Goal: Information Seeking & Learning: Learn about a topic

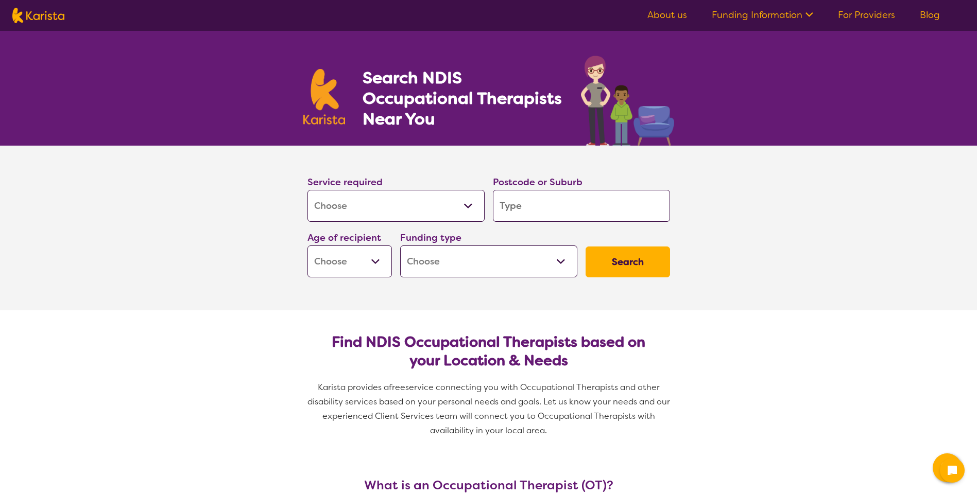
select select "[MEDICAL_DATA]"
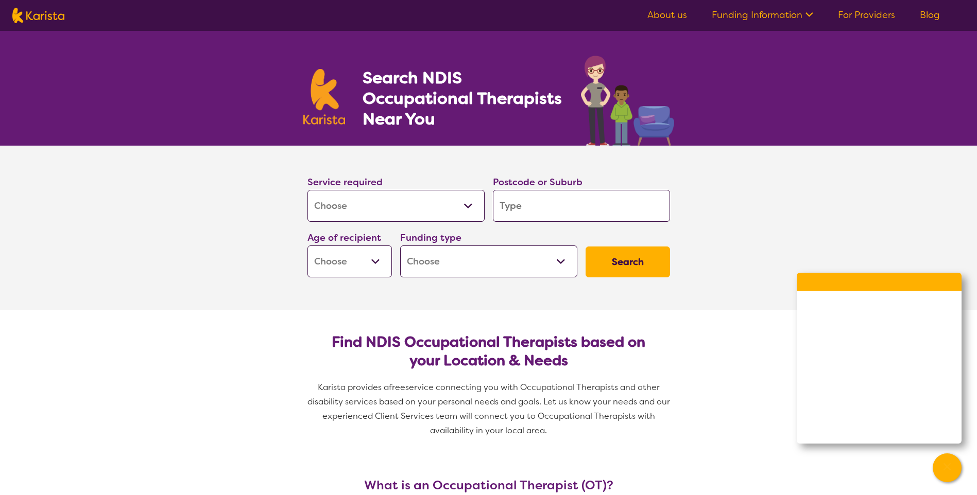
click at [598, 206] on input "search" at bounding box center [581, 206] width 177 height 32
type input "2"
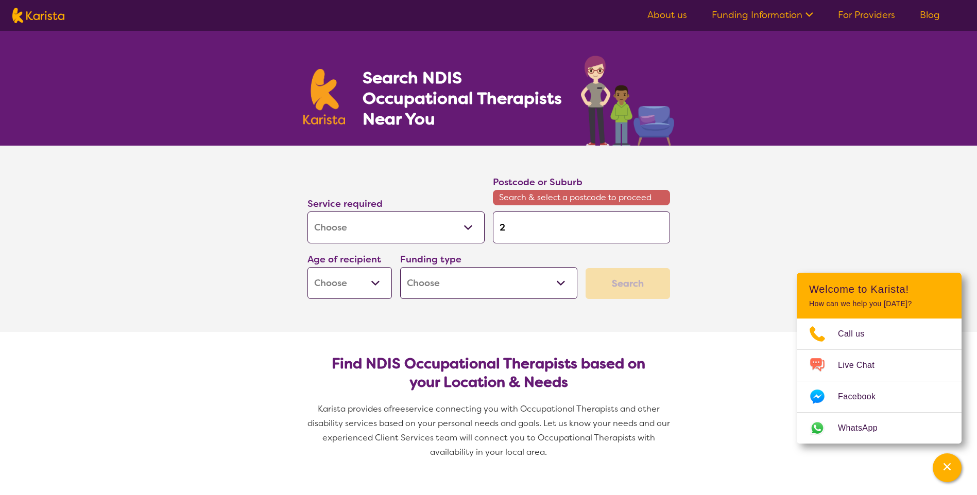
type input "22"
type input "220"
type input "2204"
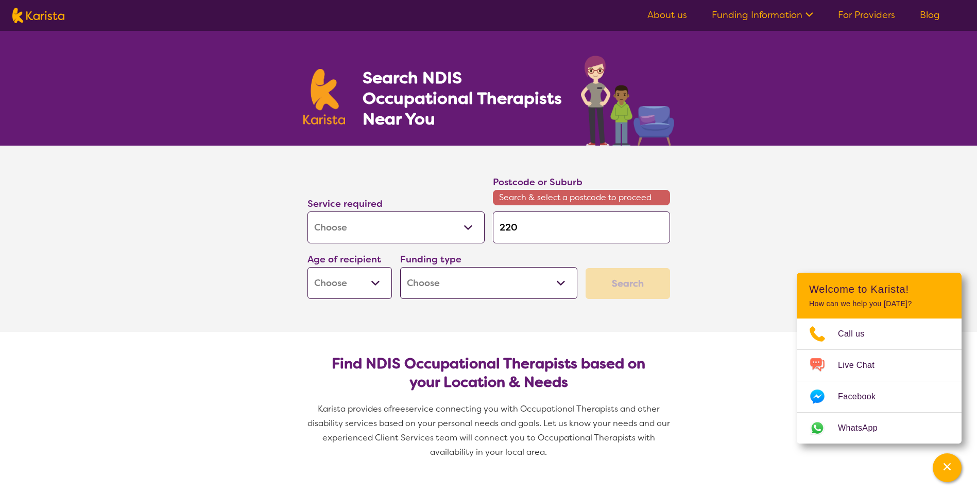
type input "2204"
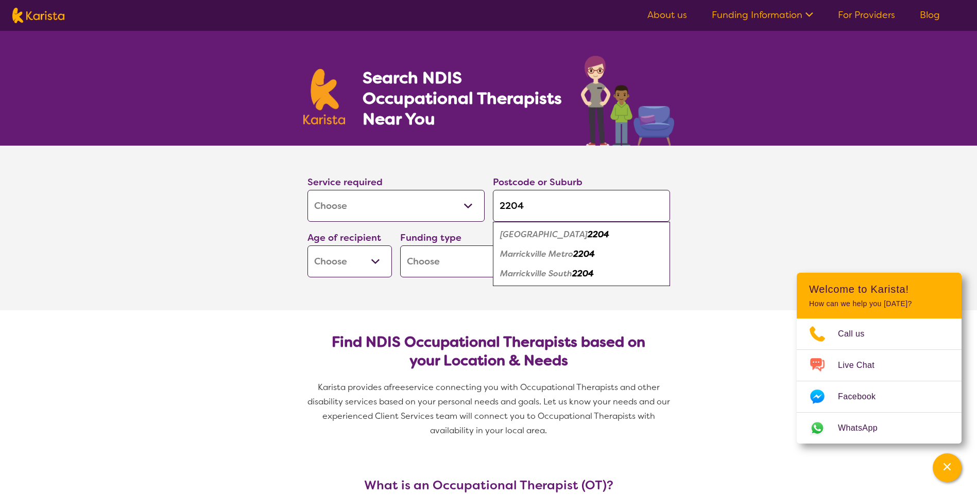
type input "2204"
click at [588, 232] on em "2204" at bounding box center [599, 234] width 22 height 11
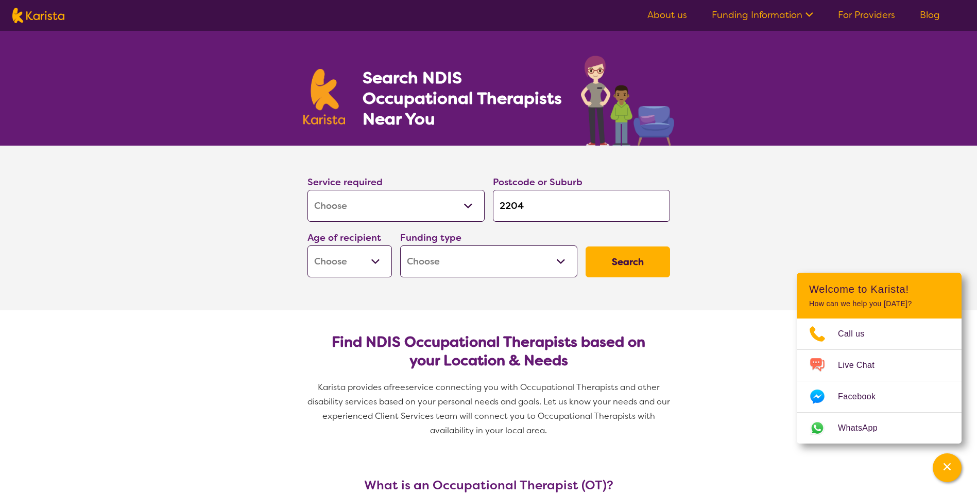
click at [560, 253] on select "Home Care Package (HCP) National Disability Insurance Scheme (NDIS) I don't know" at bounding box center [488, 262] width 177 height 32
select select "NDIS"
click at [400, 246] on select "Home Care Package (HCP) National Disability Insurance Scheme (NDIS) I don't know" at bounding box center [488, 262] width 177 height 32
select select "NDIS"
click at [382, 259] on select "Early Childhood - 0 to 9 Child - 10 to 11 Adolescent - 12 to 17 Adult - 18 to 6…" at bounding box center [349, 262] width 84 height 32
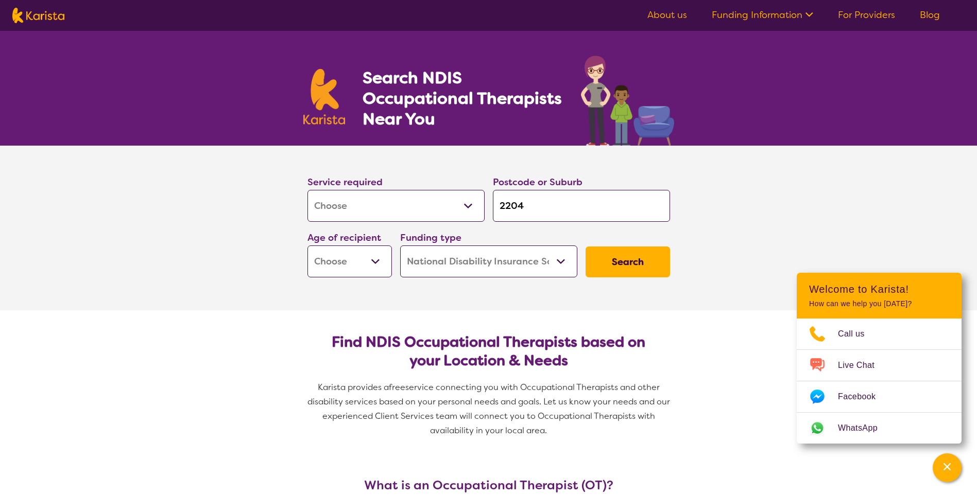
select select "AD"
click at [307, 246] on select "Early Childhood - 0 to 9 Child - 10 to 11 Adolescent - 12 to 17 Adult - 18 to 6…" at bounding box center [349, 262] width 84 height 32
select select "AD"
click at [645, 261] on button "Search" at bounding box center [628, 262] width 84 height 31
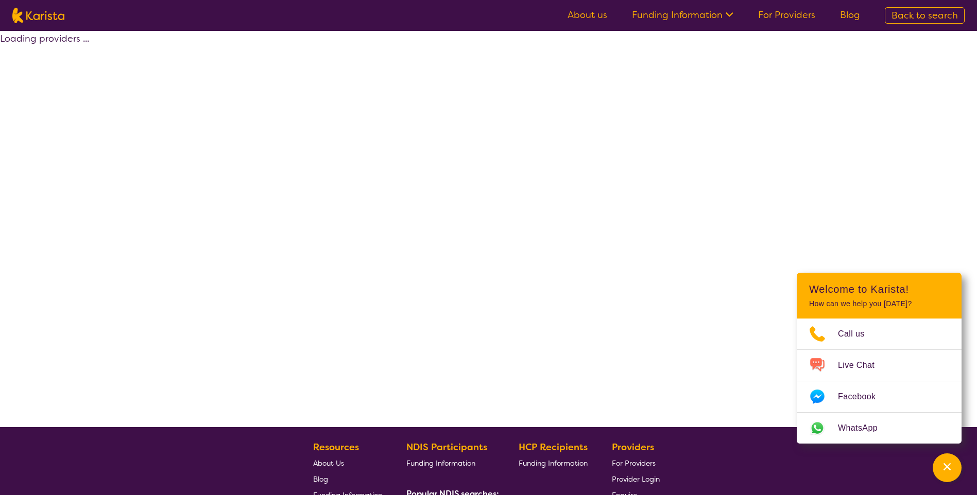
select select "by_score"
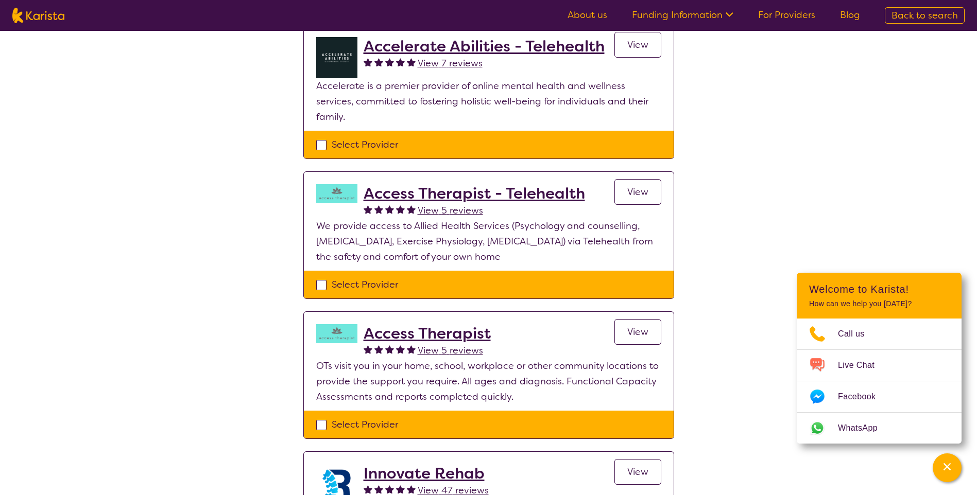
scroll to position [103, 0]
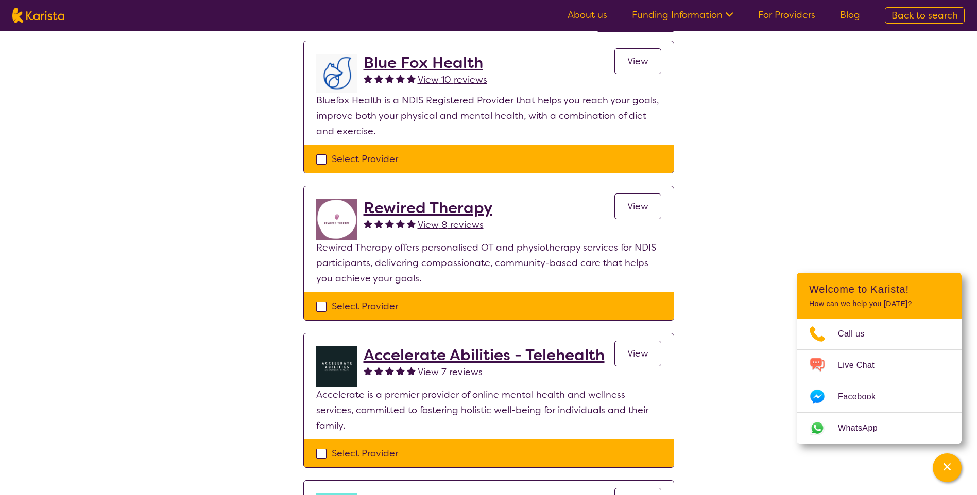
click at [439, 55] on h2 "Blue Fox Health" at bounding box center [426, 63] width 124 height 19
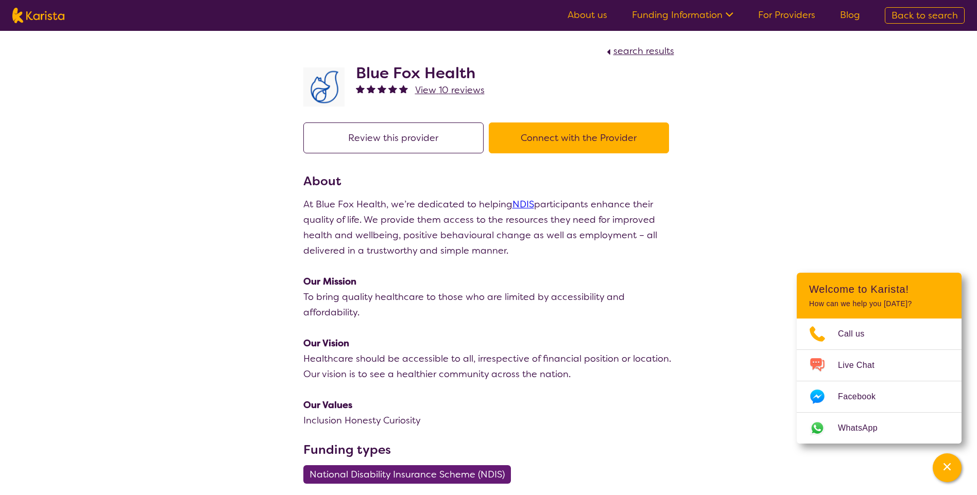
click at [439, 232] on p "At Blue Fox Health, we’re dedicated to helping NDIS participants enhance their …" at bounding box center [488, 228] width 371 height 62
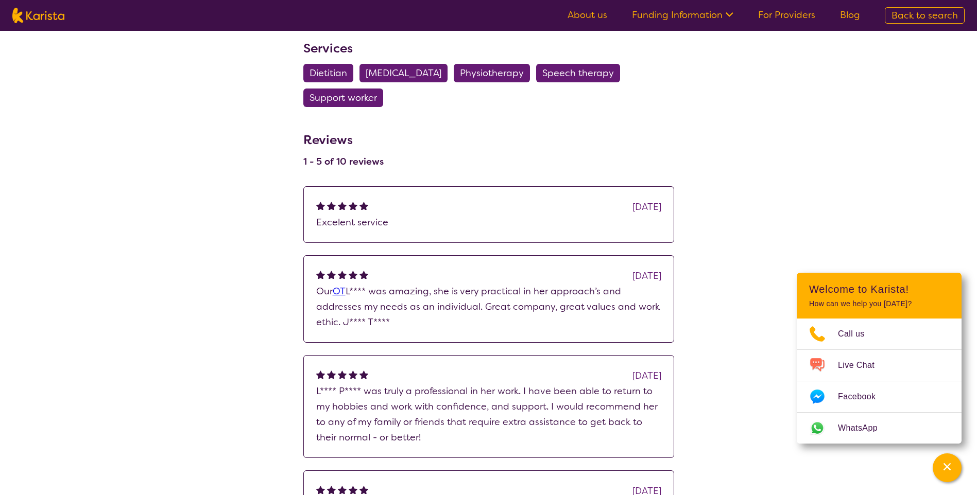
scroll to position [257, 0]
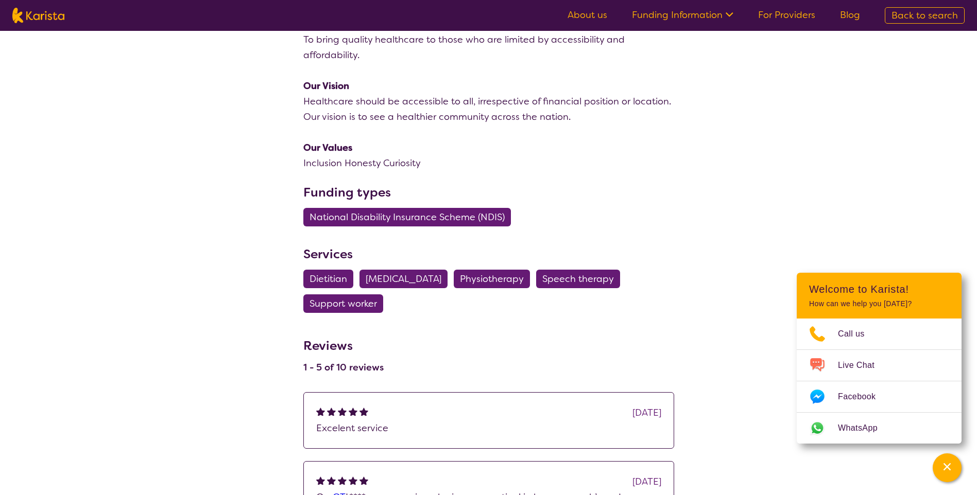
select select "by_score"
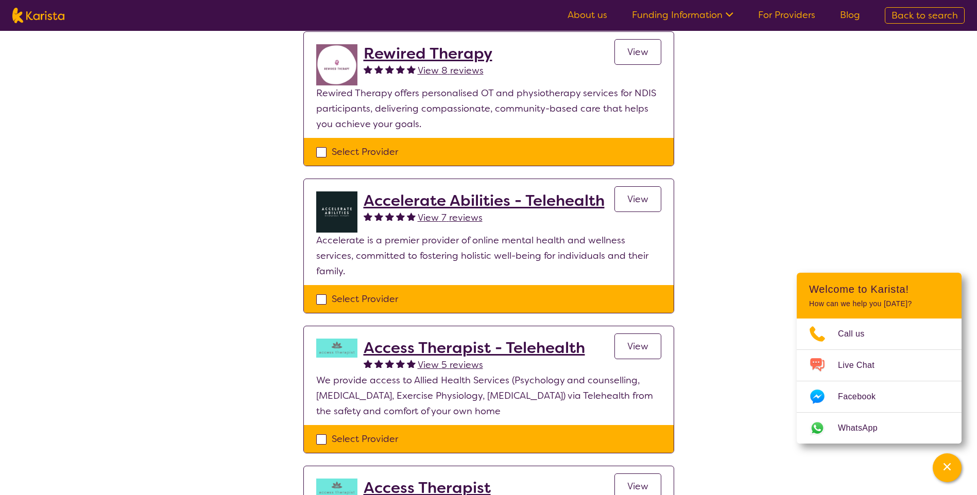
scroll to position [103, 0]
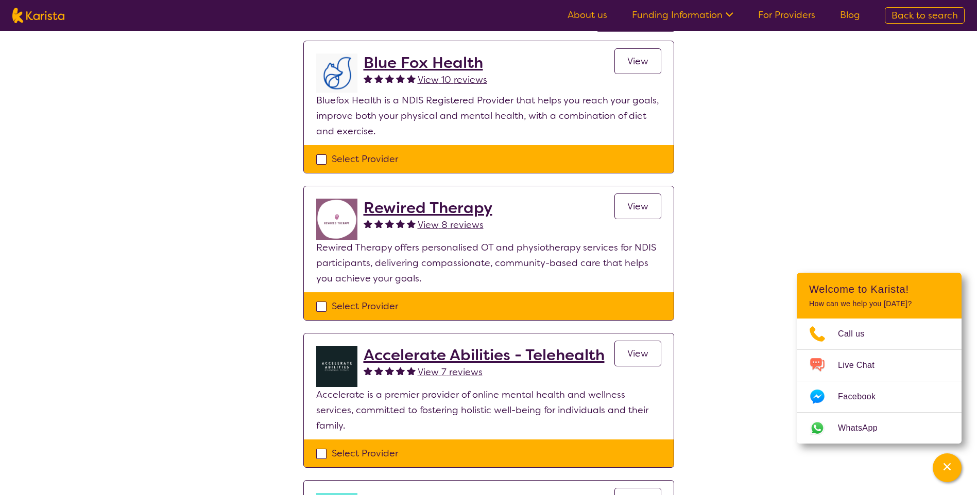
click at [643, 58] on span "View" at bounding box center [637, 61] width 21 height 12
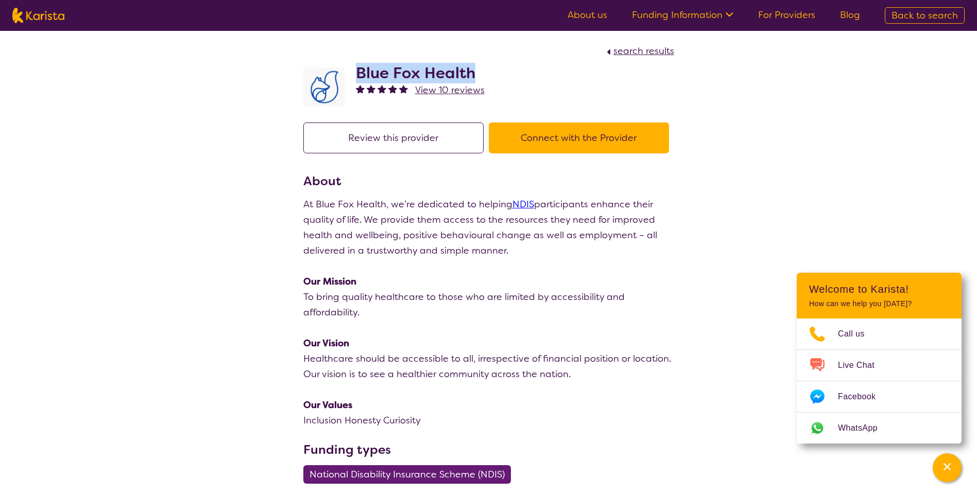
drag, startPoint x: 485, startPoint y: 73, endPoint x: 360, endPoint y: 74, distance: 124.6
click at [360, 74] on div "Blue Fox Health View 10 reviews" at bounding box center [488, 84] width 371 height 51
